Goal: Information Seeking & Learning: Learn about a topic

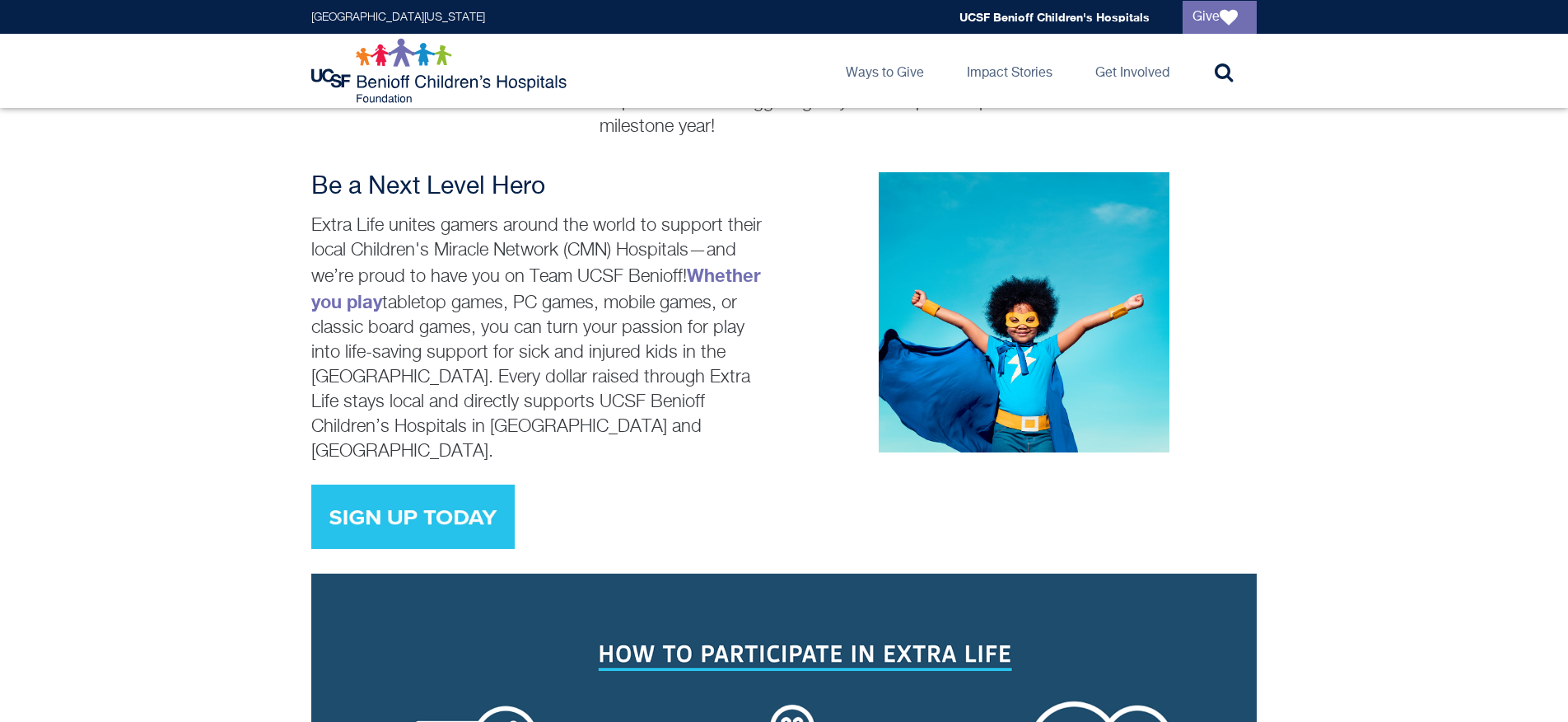
scroll to position [539, 0]
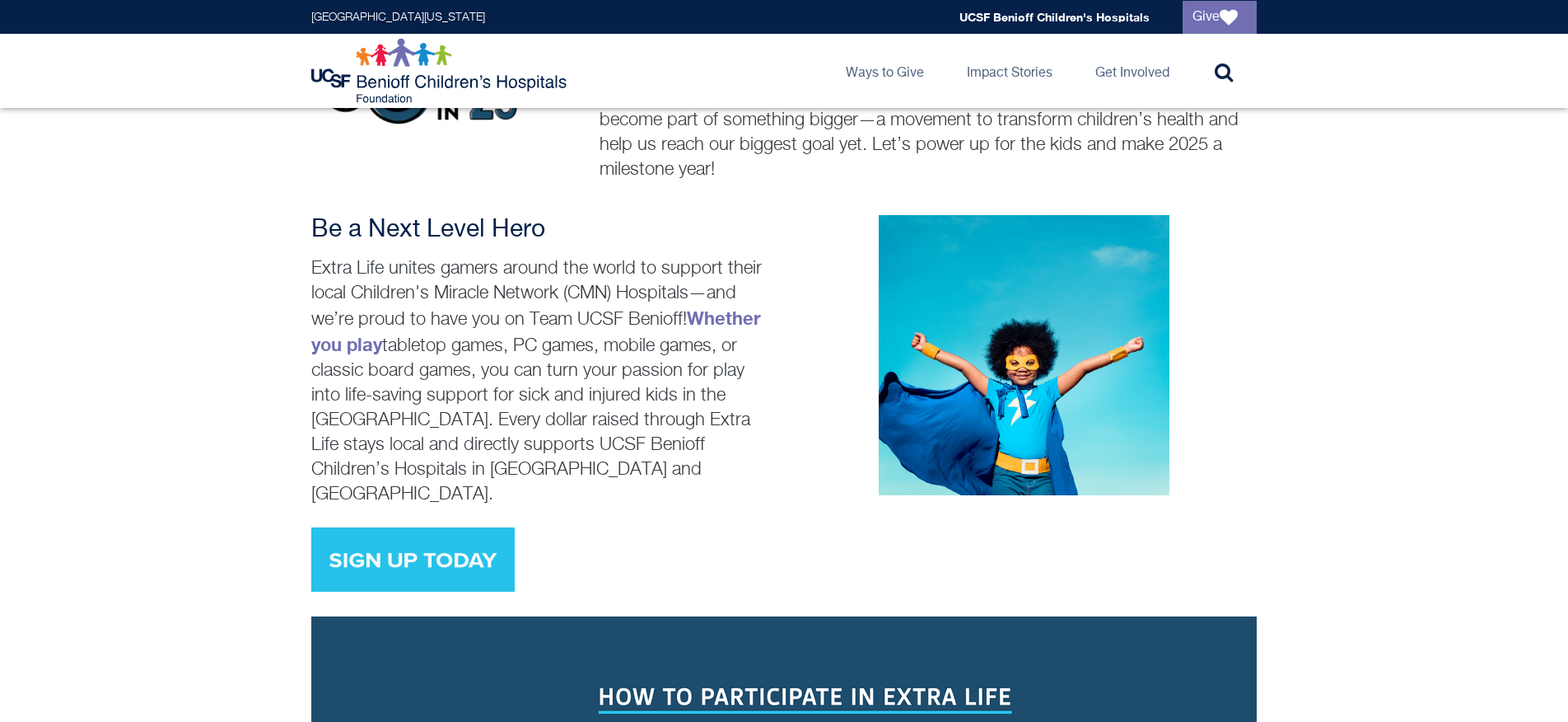
click at [443, 528] on img at bounding box center [412, 560] width 203 height 64
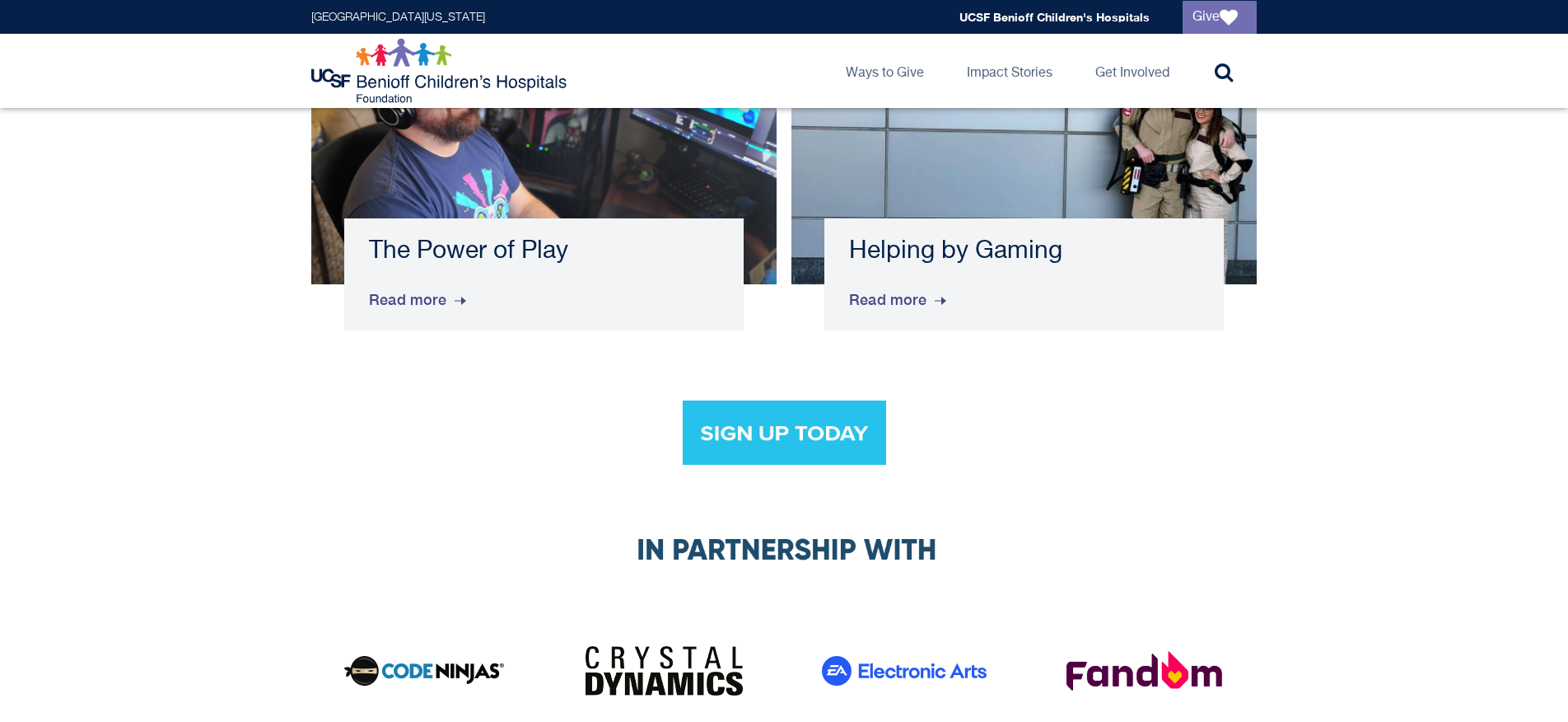
scroll to position [2886, 0]
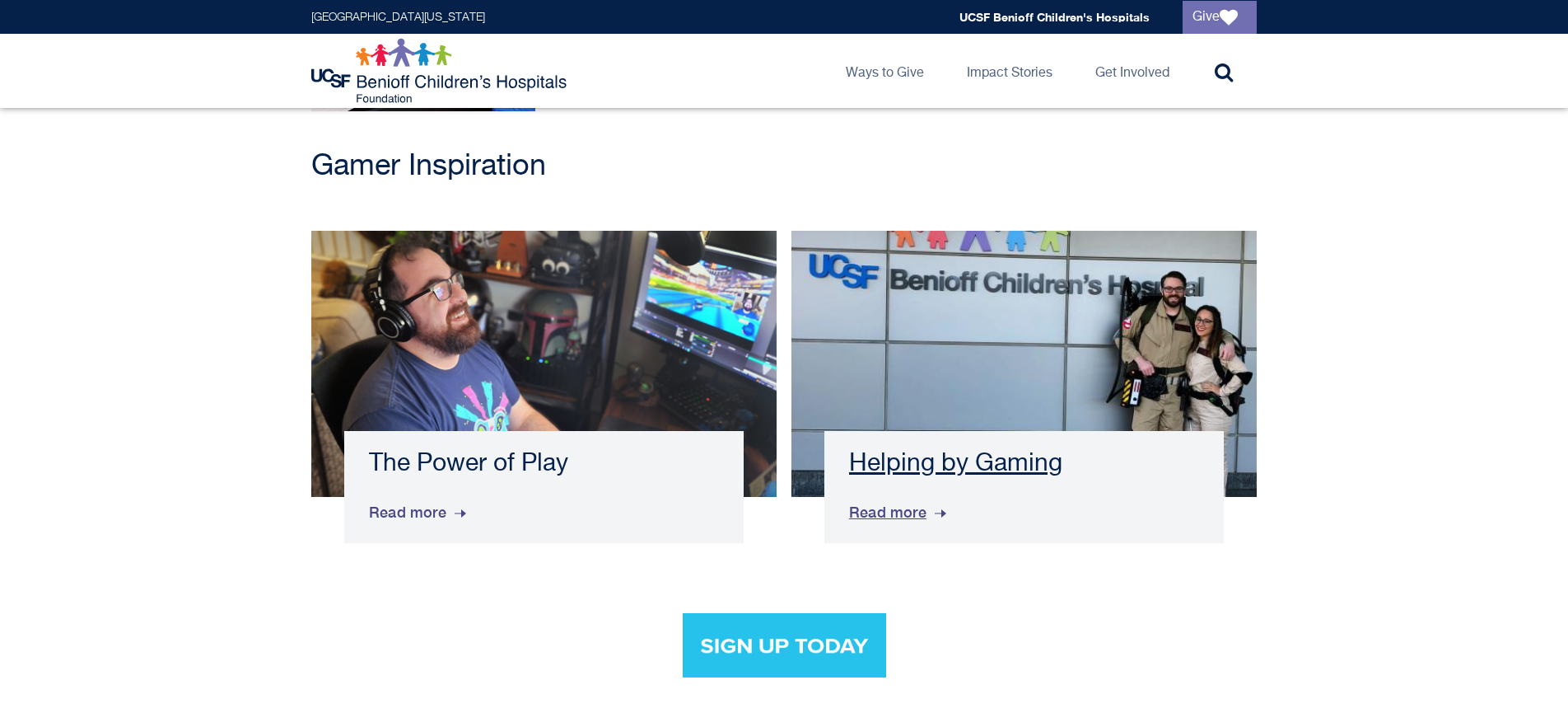
click at [1041, 455] on h3 "Helping by Gaming" at bounding box center [1024, 464] width 350 height 30
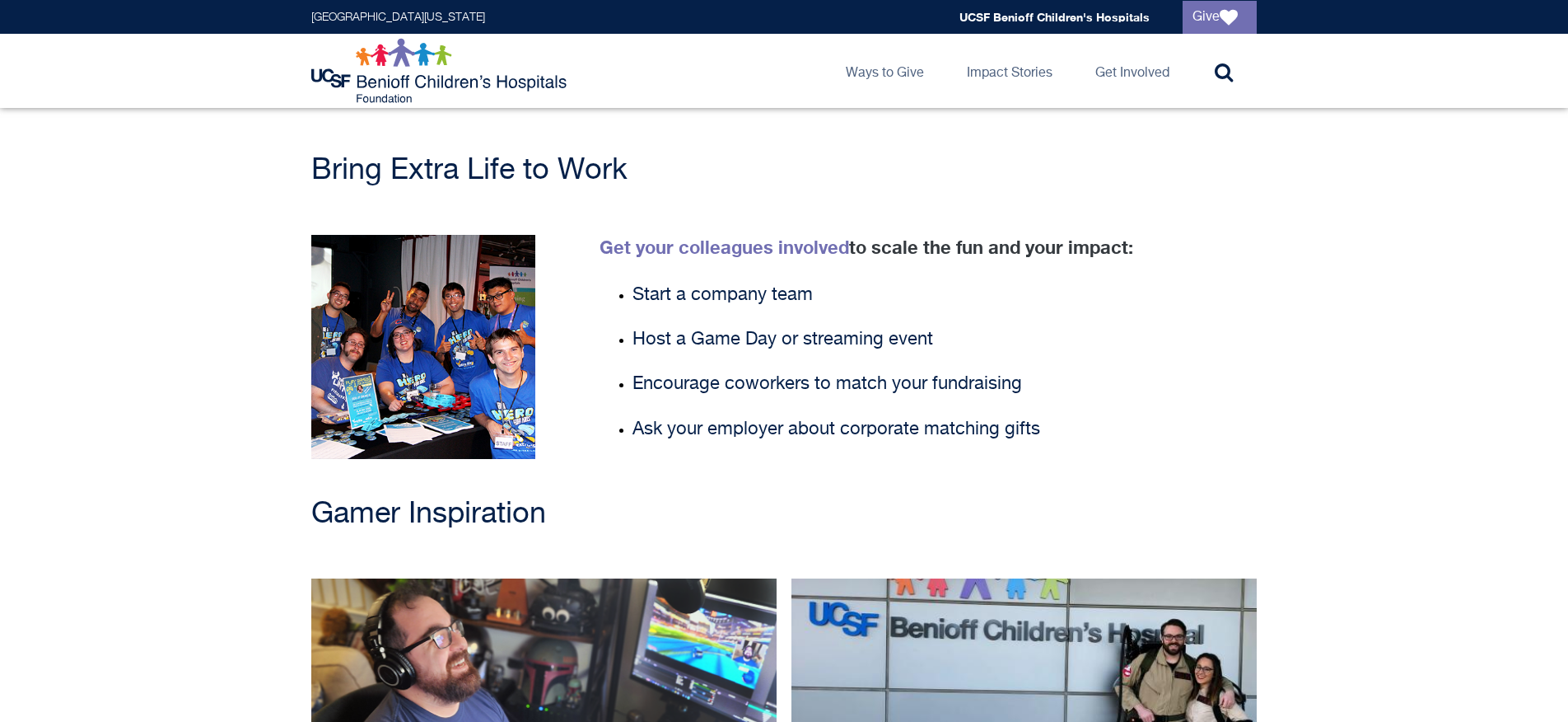
scroll to position [2537, 0]
click at [749, 237] on link "Get your colleagues involved" at bounding box center [724, 247] width 250 height 21
click at [663, 237] on link "Get your colleagues involved" at bounding box center [724, 247] width 250 height 21
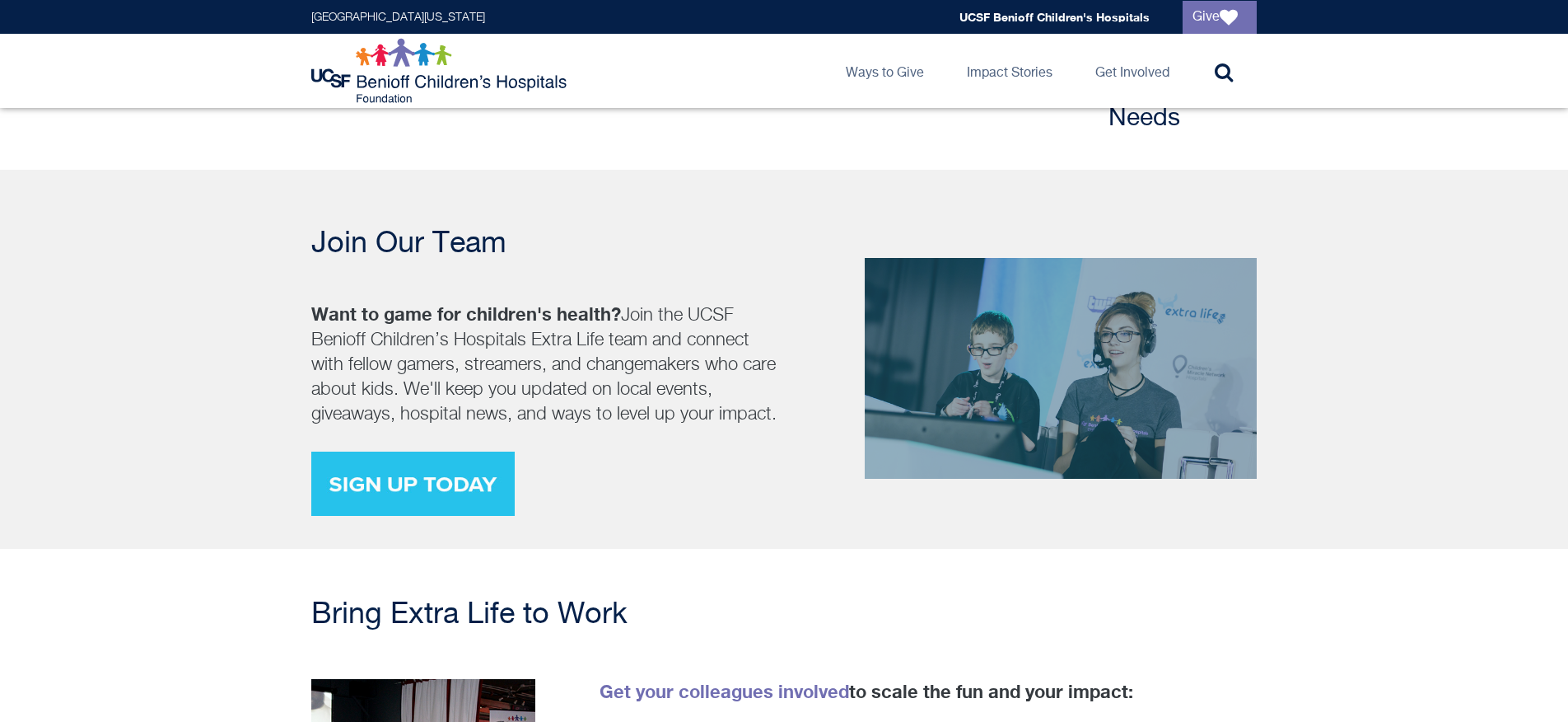
scroll to position [2082, 0]
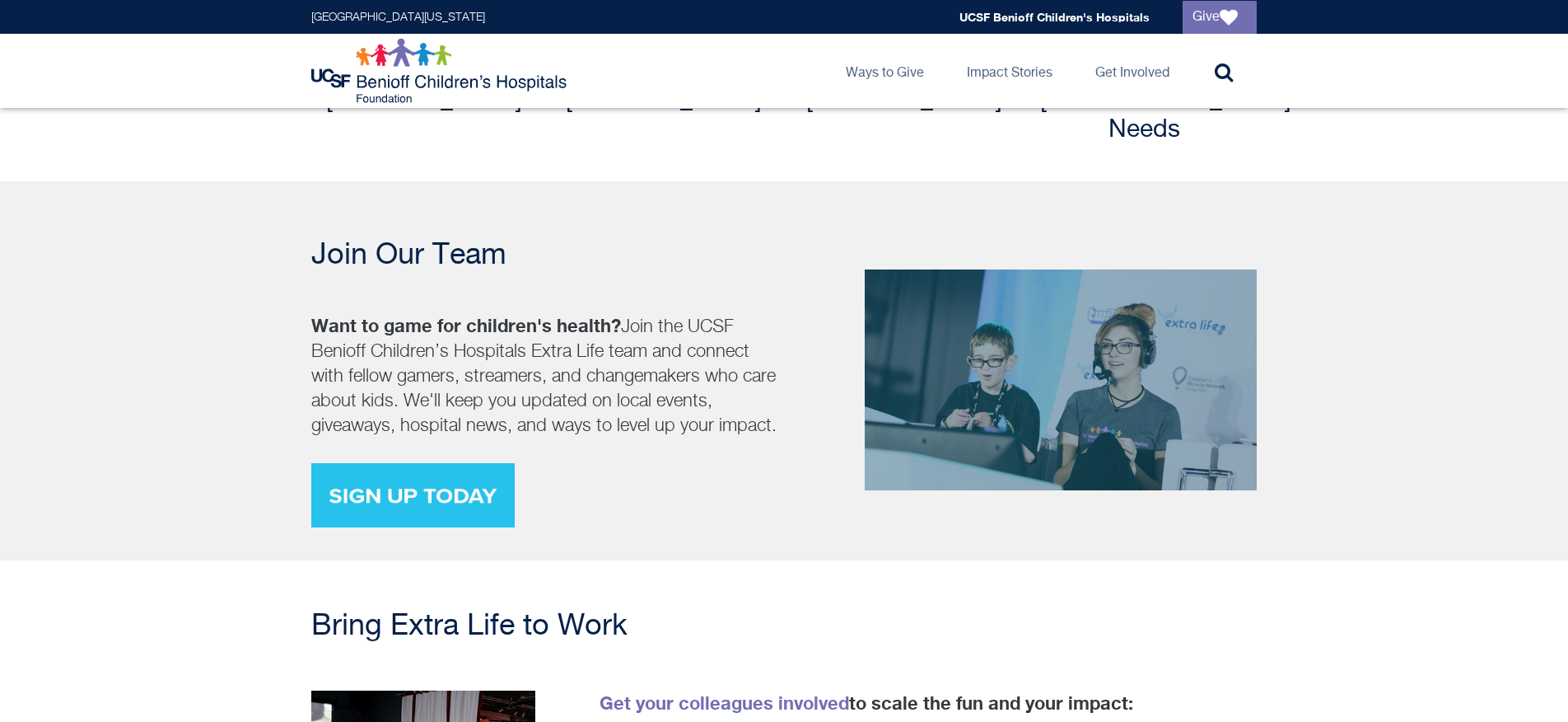
click at [370, 467] on img at bounding box center [412, 496] width 203 height 64
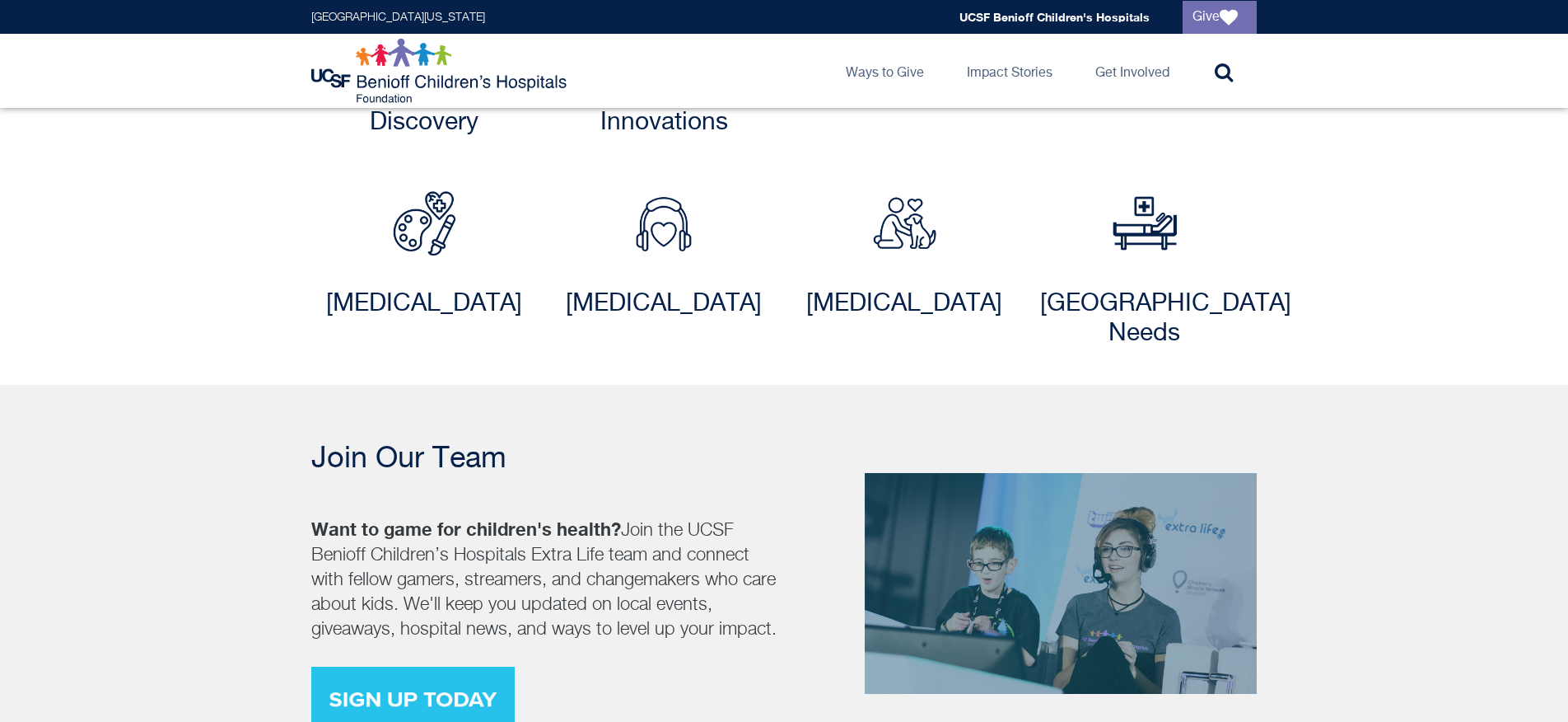
scroll to position [2233, 0]
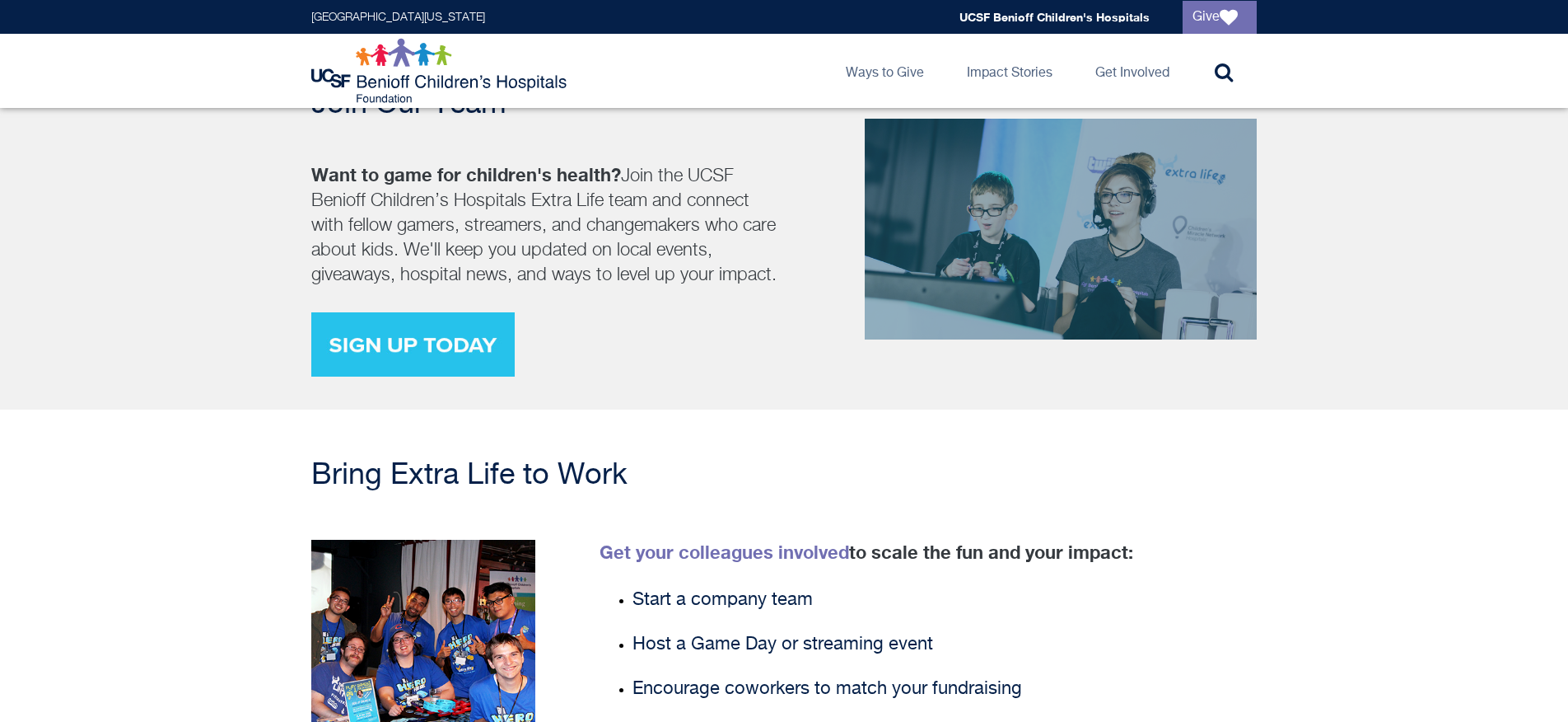
click at [766, 373] on div "Join Our Team Want to game for children's health? Join the UCSF Benioff Childre…" at bounding box center [784, 219] width 1568 height 379
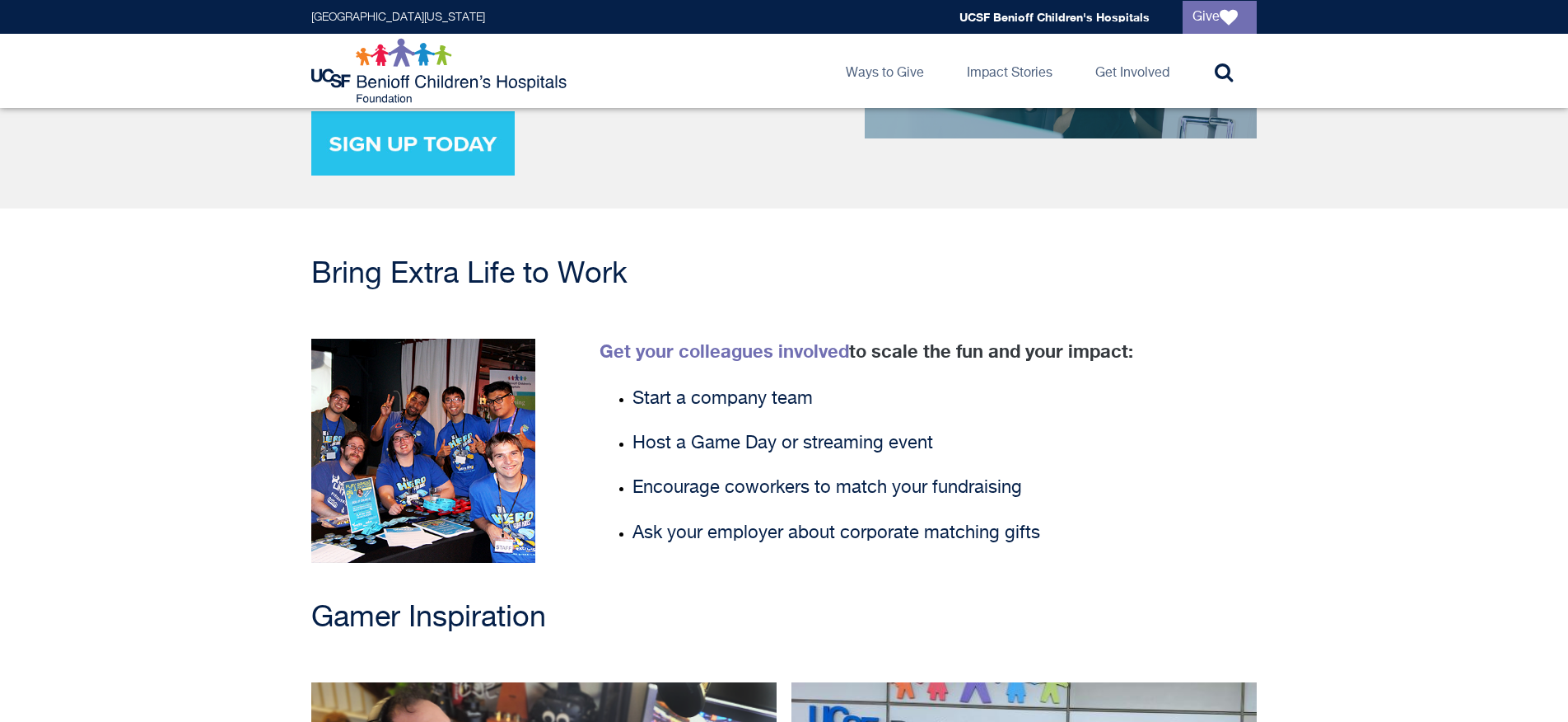
scroll to position [2422, 0]
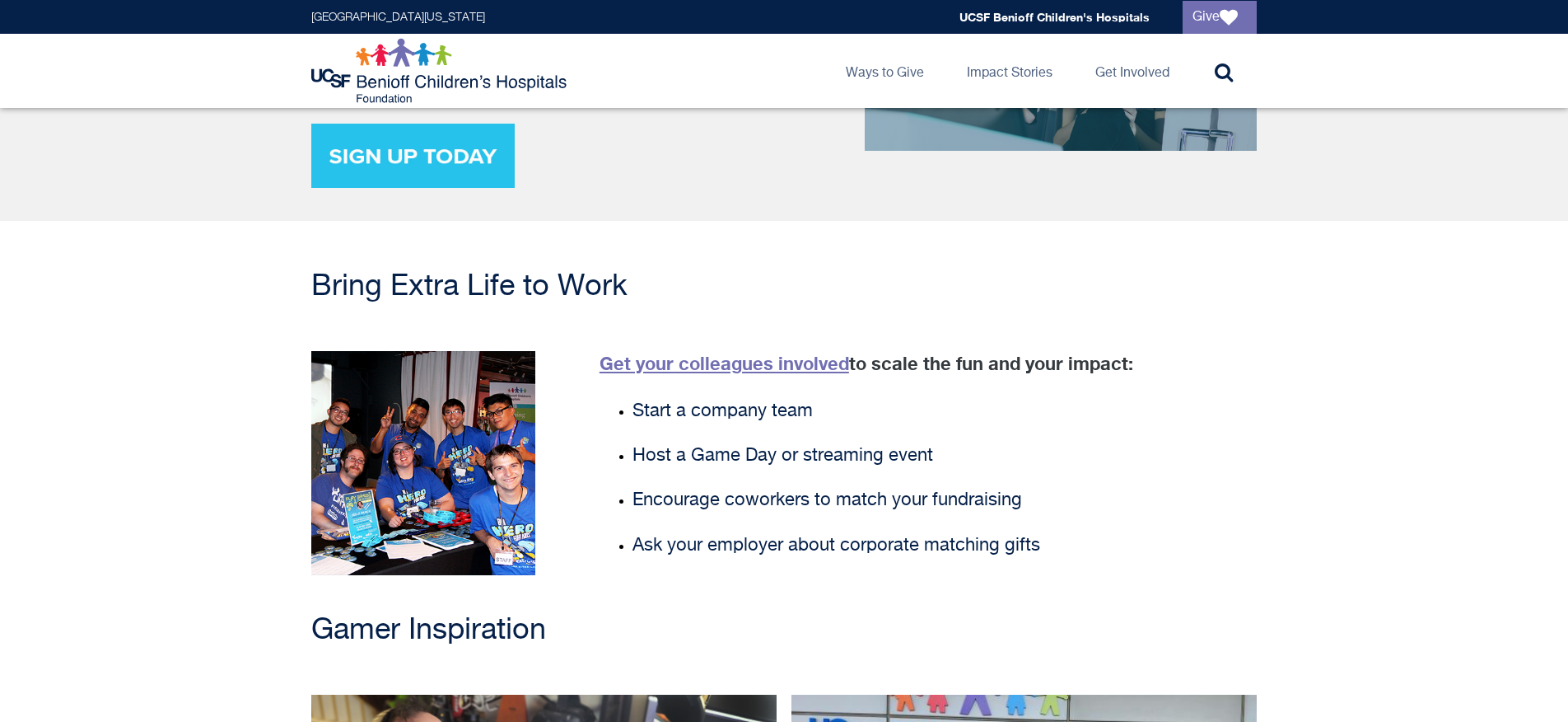
click at [826, 352] on link "Get your colleagues involved" at bounding box center [724, 362] width 250 height 21
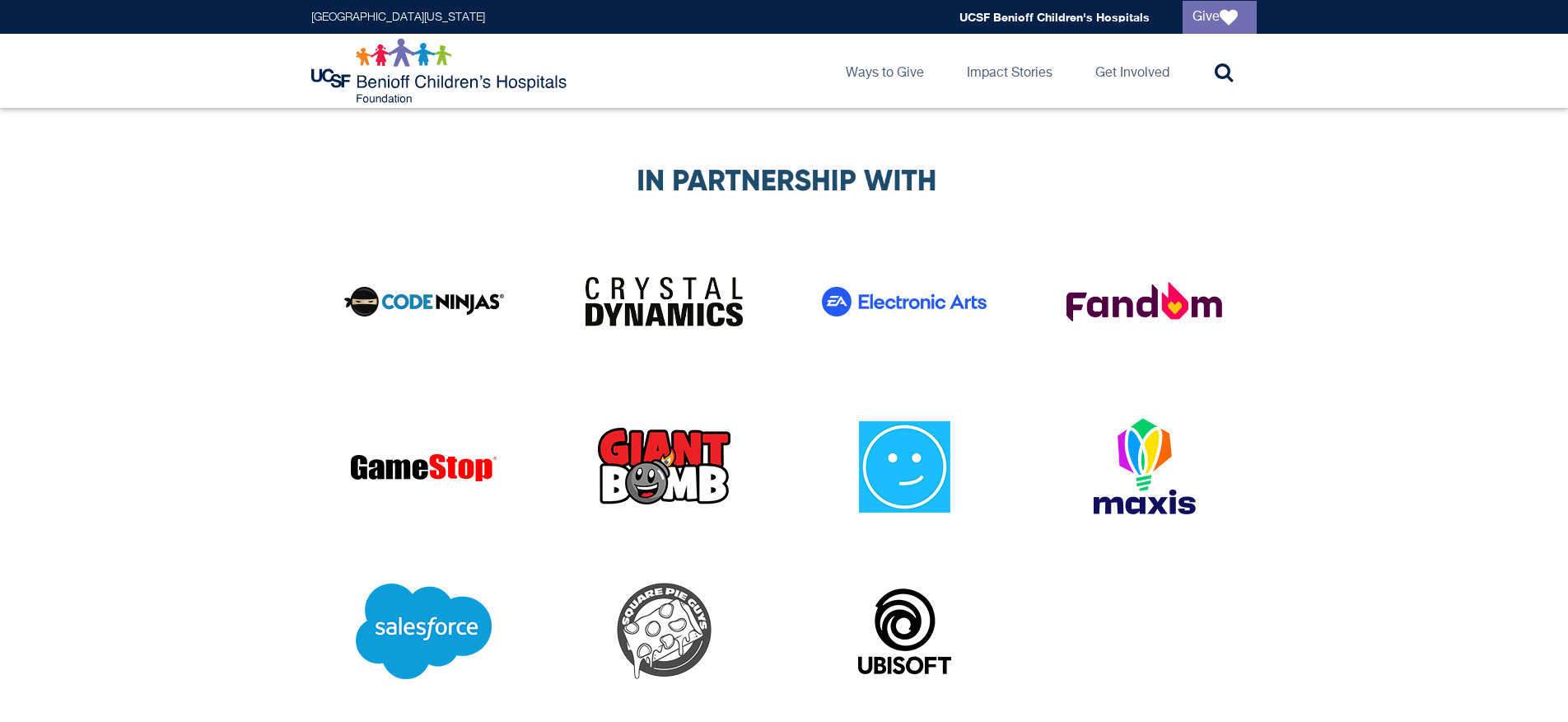
scroll to position [3532, 0]
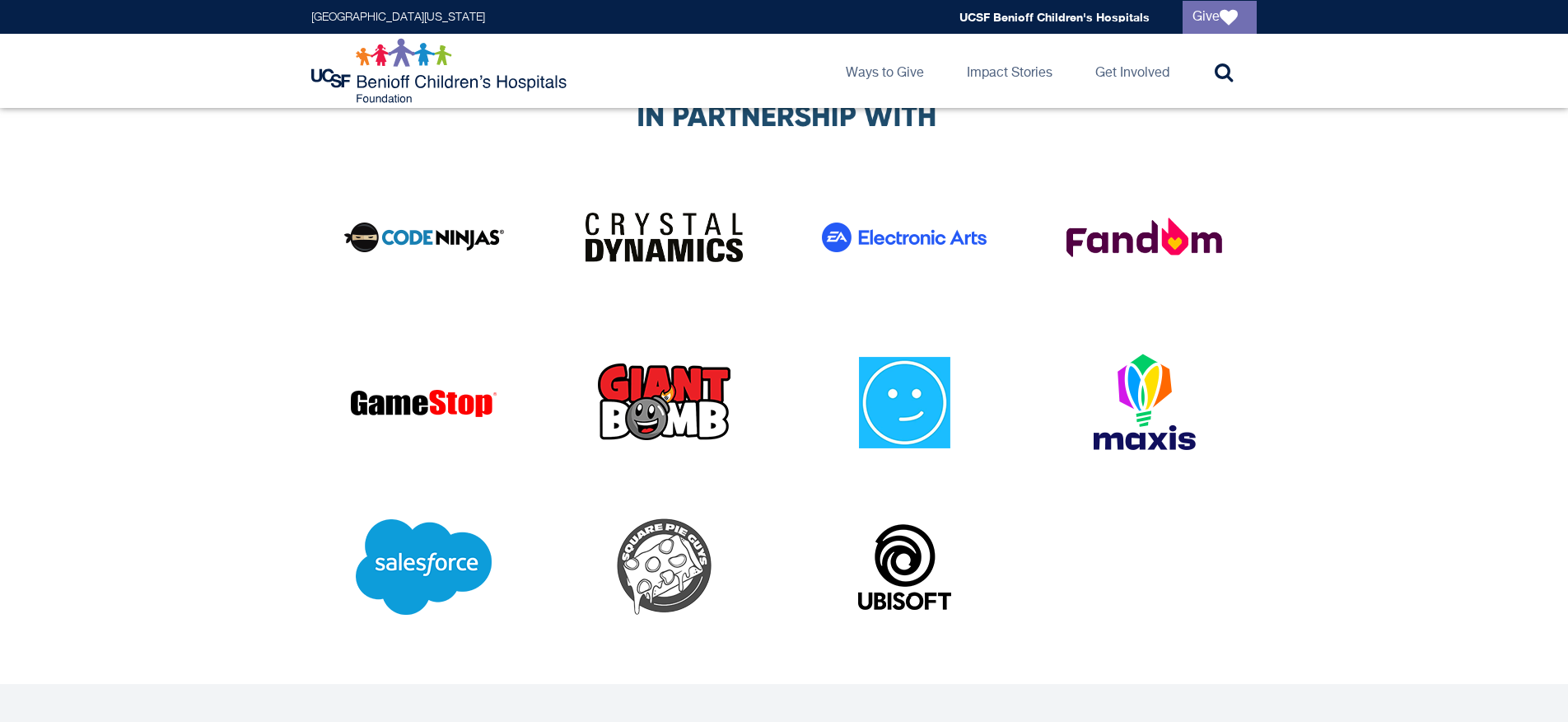
click at [662, 375] on img at bounding box center [664, 402] width 165 height 111
click at [1183, 215] on img at bounding box center [1144, 237] width 165 height 111
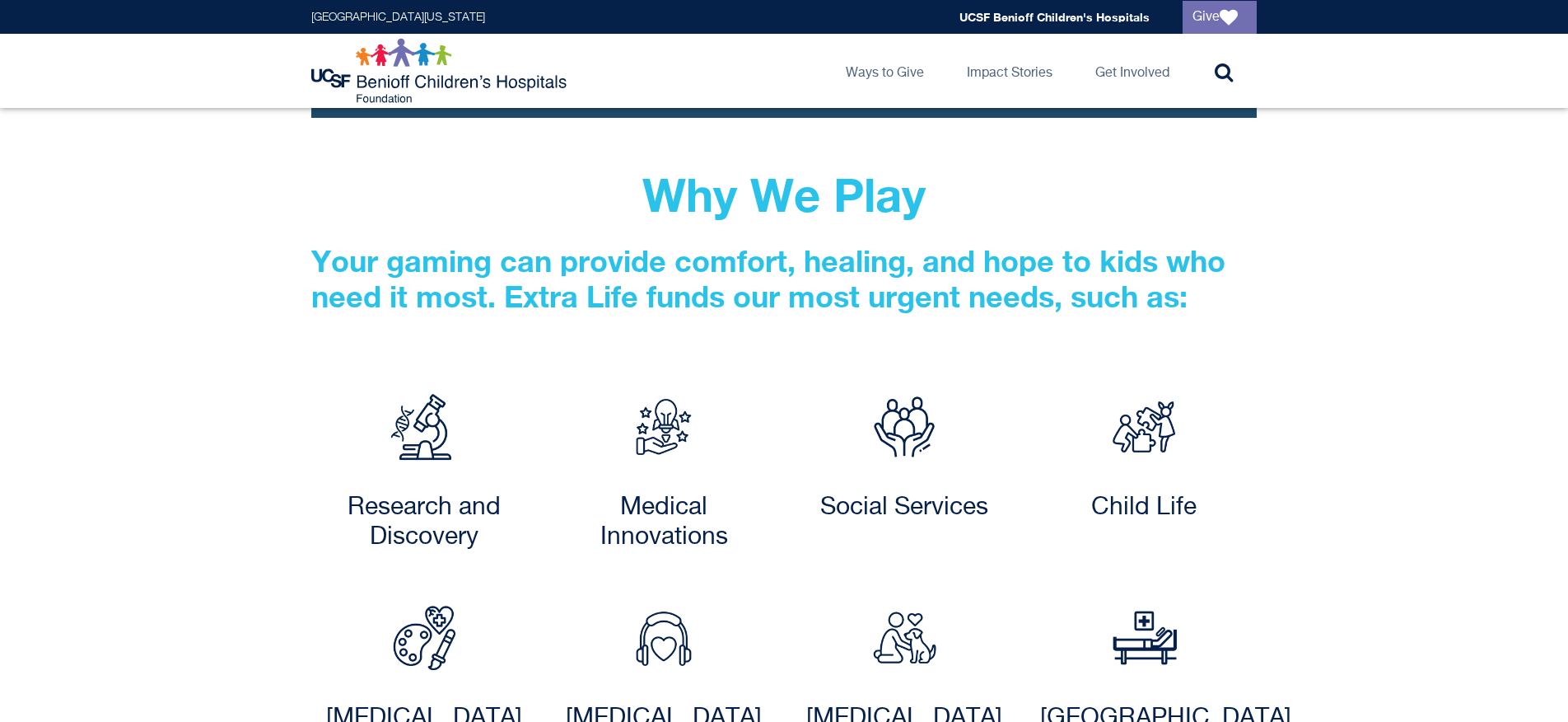
scroll to position [1446, 0]
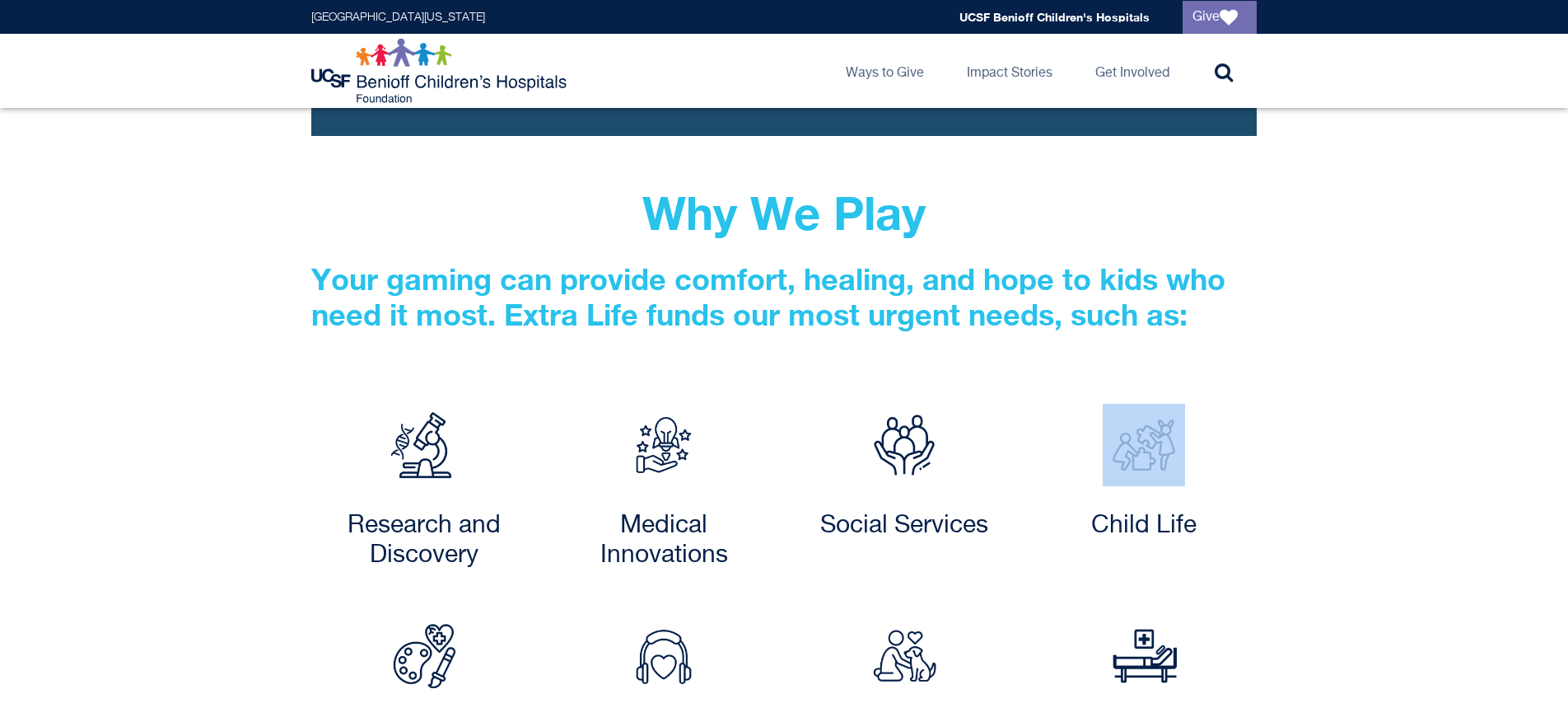
drag, startPoint x: 1093, startPoint y: 399, endPoint x: 1184, endPoint y: 429, distance: 95.8
click at [1182, 429] on div at bounding box center [1145, 445] width 225 height 82
click at [1238, 475] on div "Child Life" at bounding box center [1145, 472] width 225 height 137
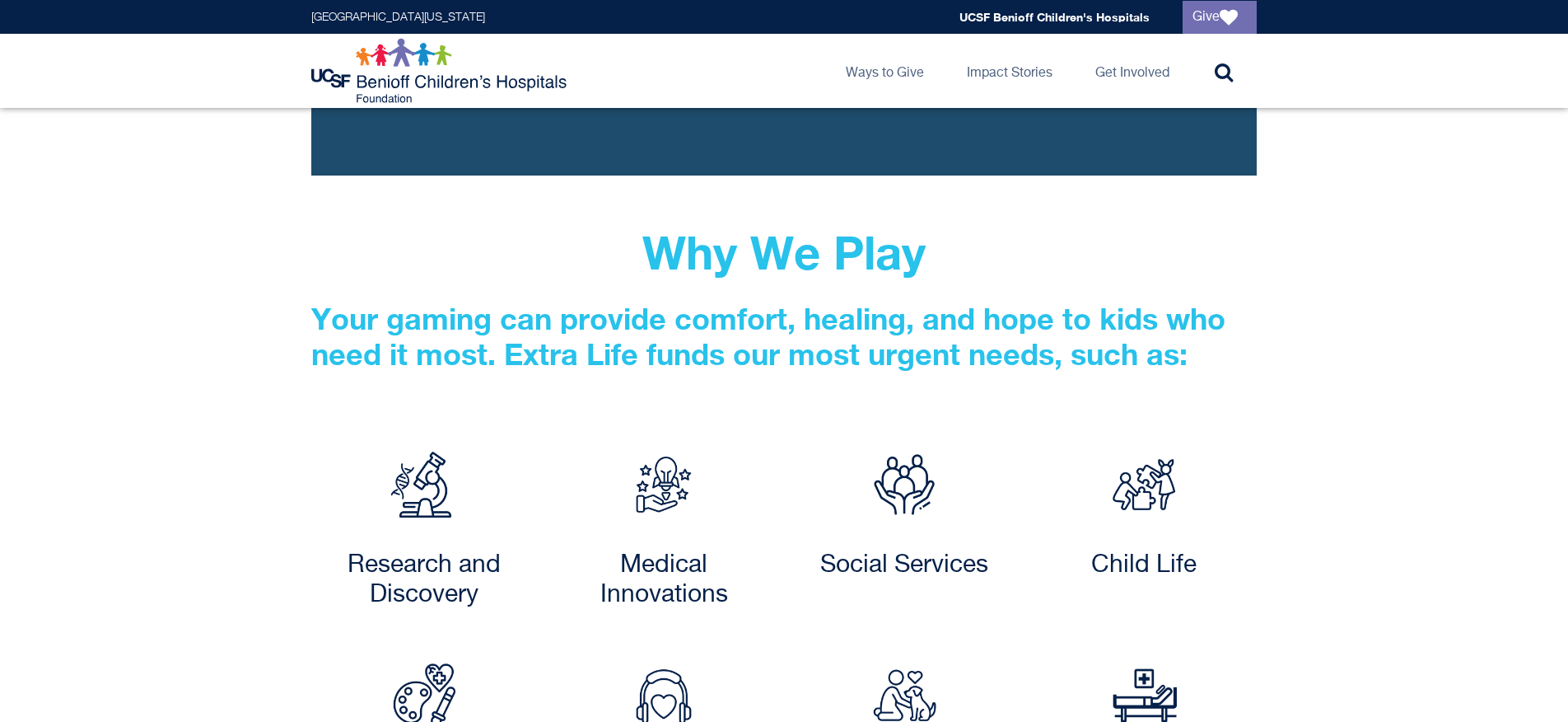
scroll to position [833, 0]
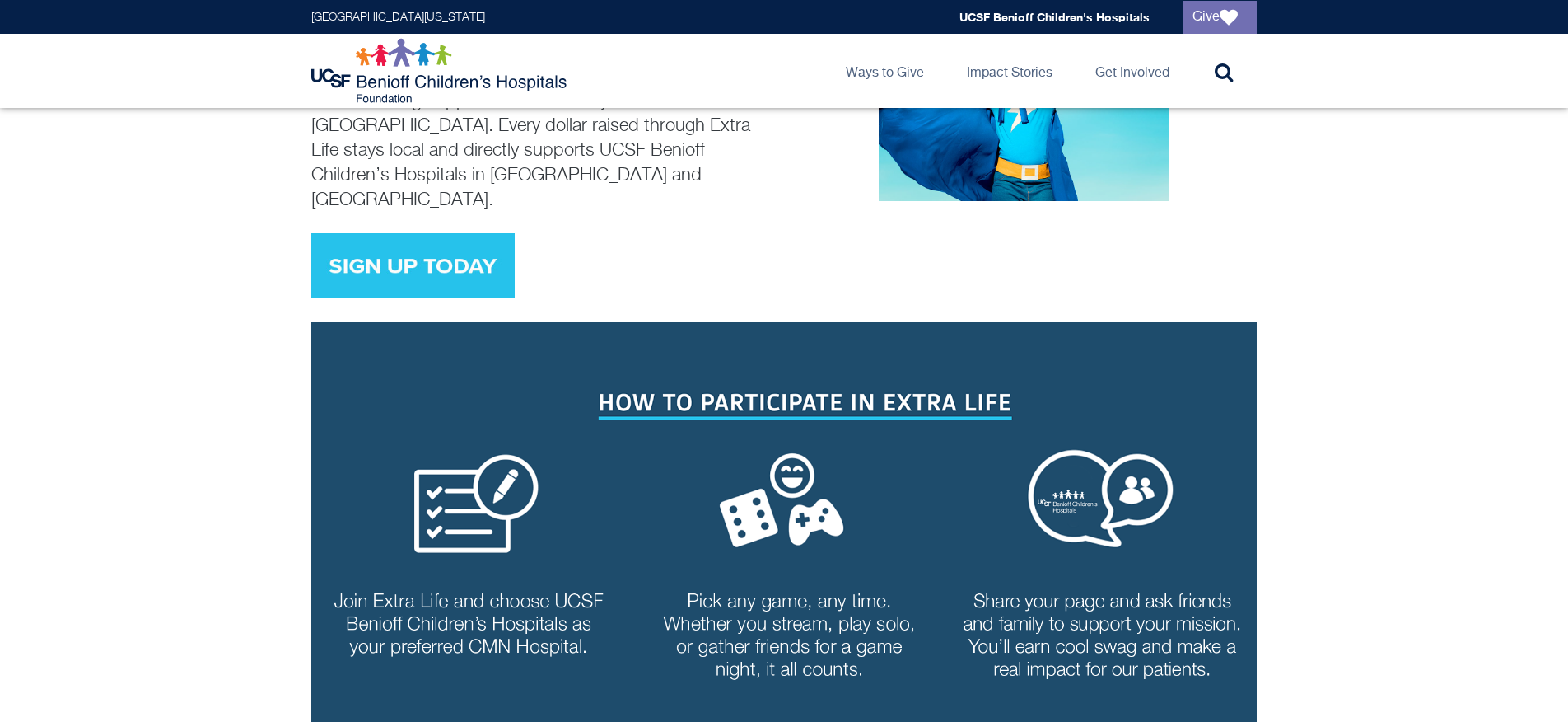
click at [1438, 159] on div "Be a Next Level Hero Extra Life unites gamers around the world to support their…" at bounding box center [784, 109] width 1568 height 377
